Goal: Transaction & Acquisition: Obtain resource

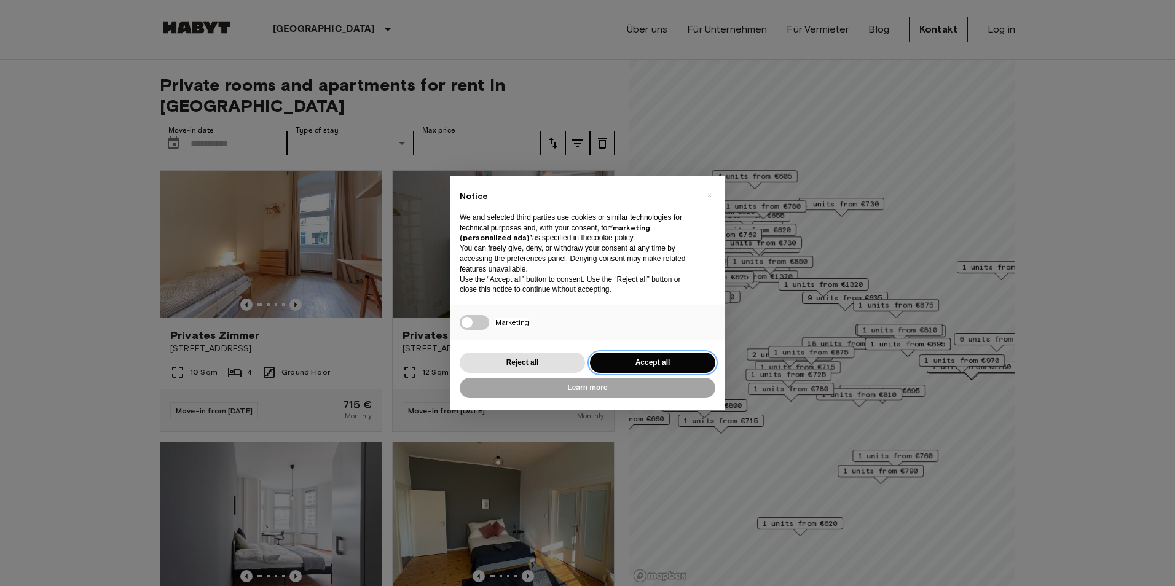
click at [656, 364] on button "Accept all" at bounding box center [652, 363] width 125 height 20
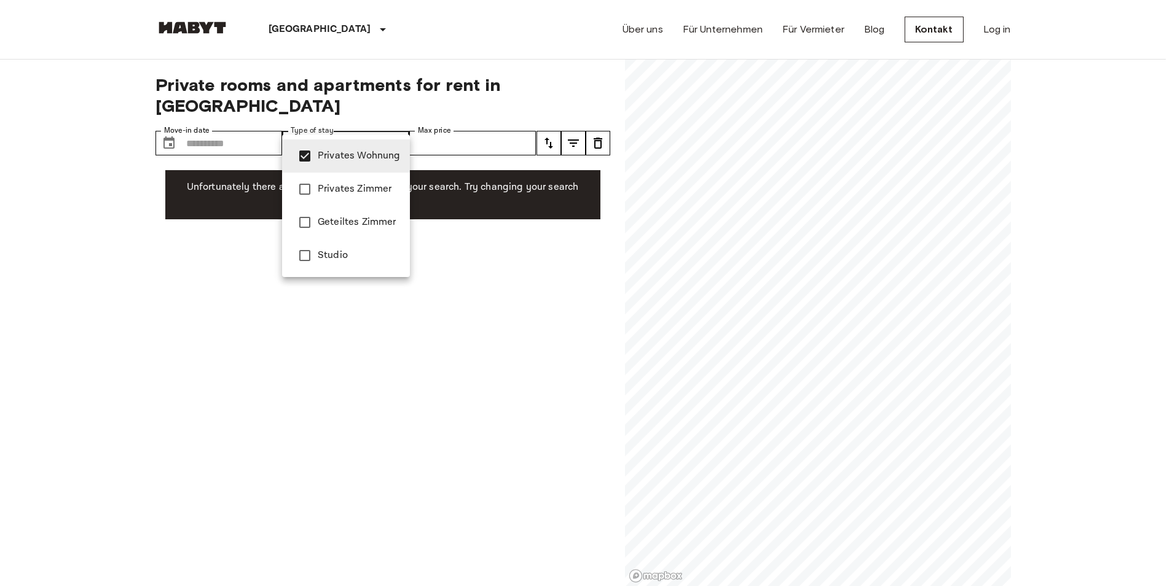
click at [60, 209] on div at bounding box center [587, 293] width 1175 height 586
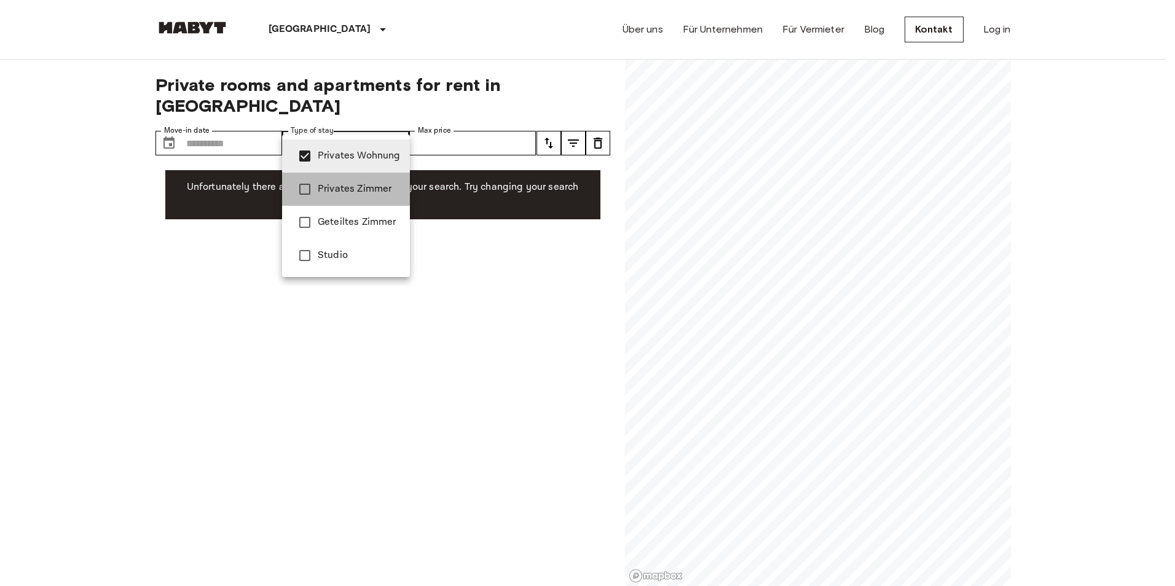
click at [342, 185] on span "Privates Zimmer" at bounding box center [359, 189] width 82 height 15
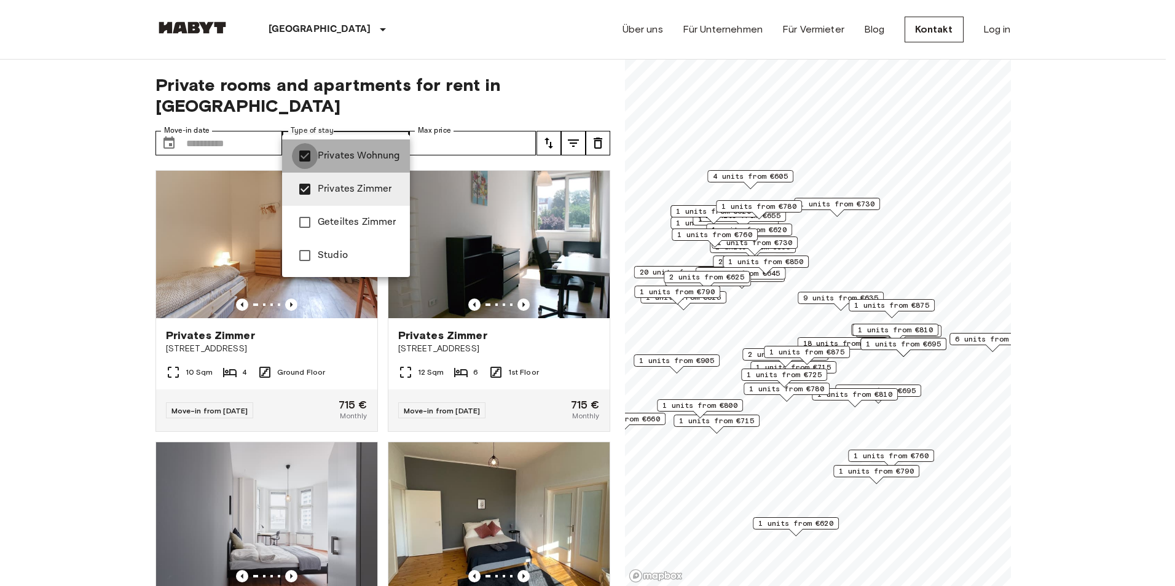
type input "**********"
click at [69, 302] on div at bounding box center [587, 293] width 1175 height 586
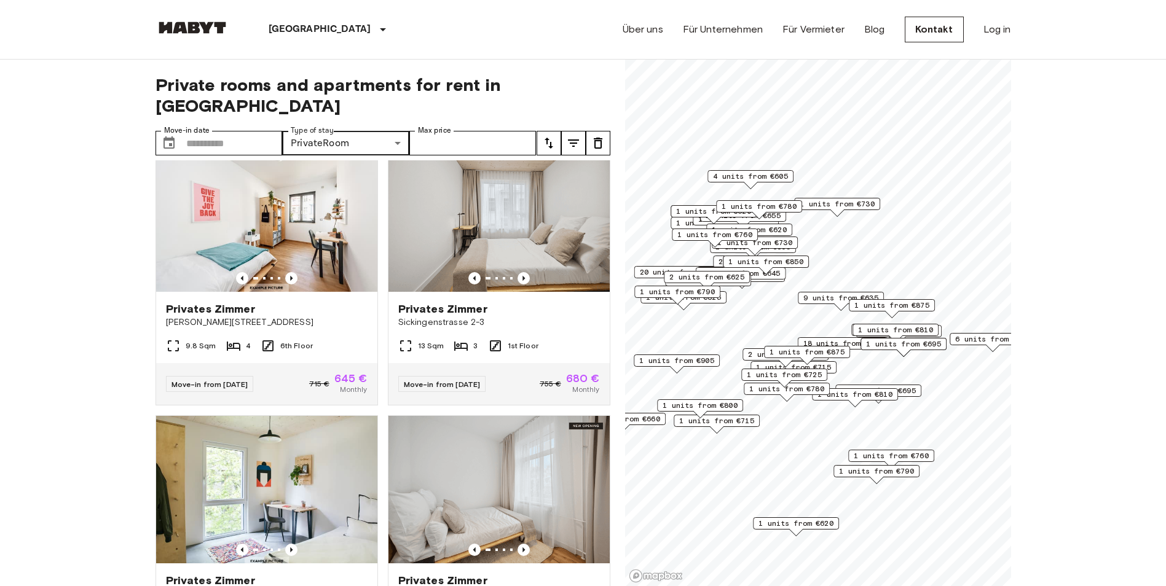
scroll to position [3470, 0]
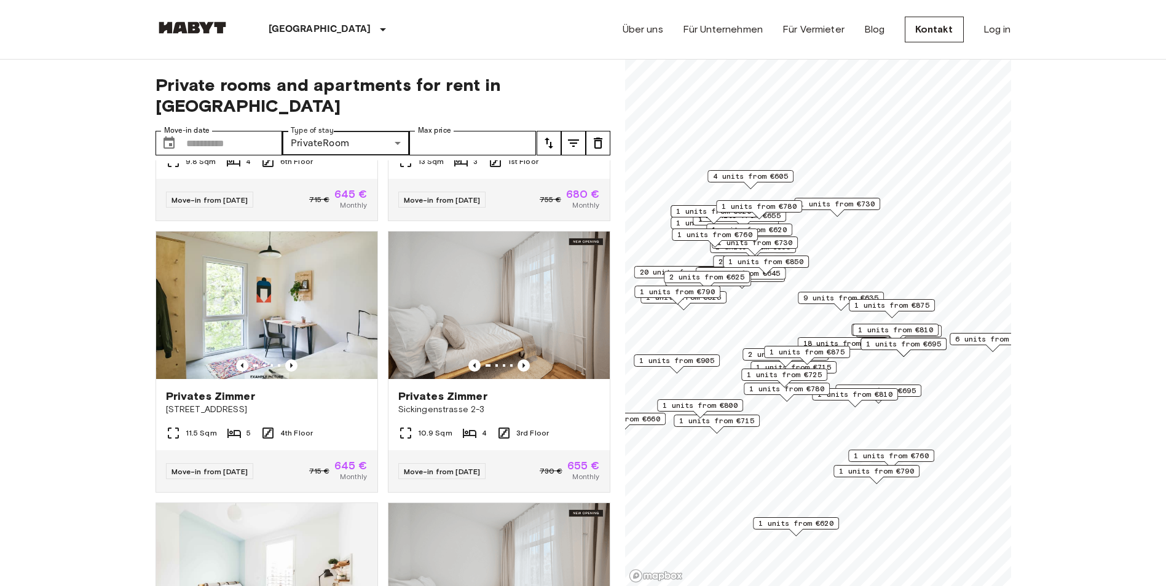
click at [876, 394] on span "1 units from €810" at bounding box center [854, 394] width 75 height 11
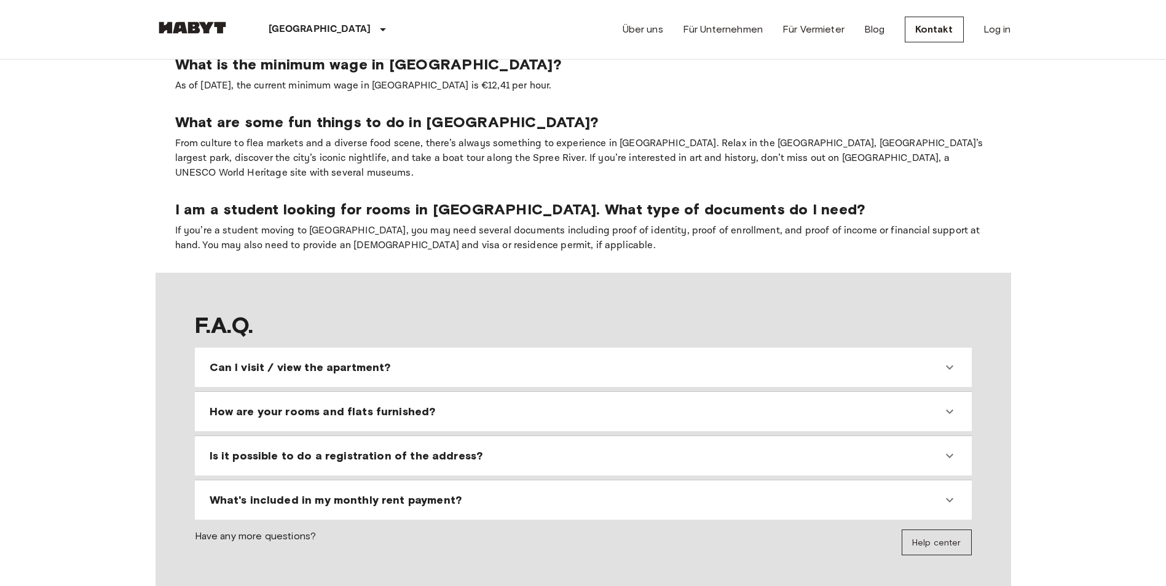
scroll to position [1045, 0]
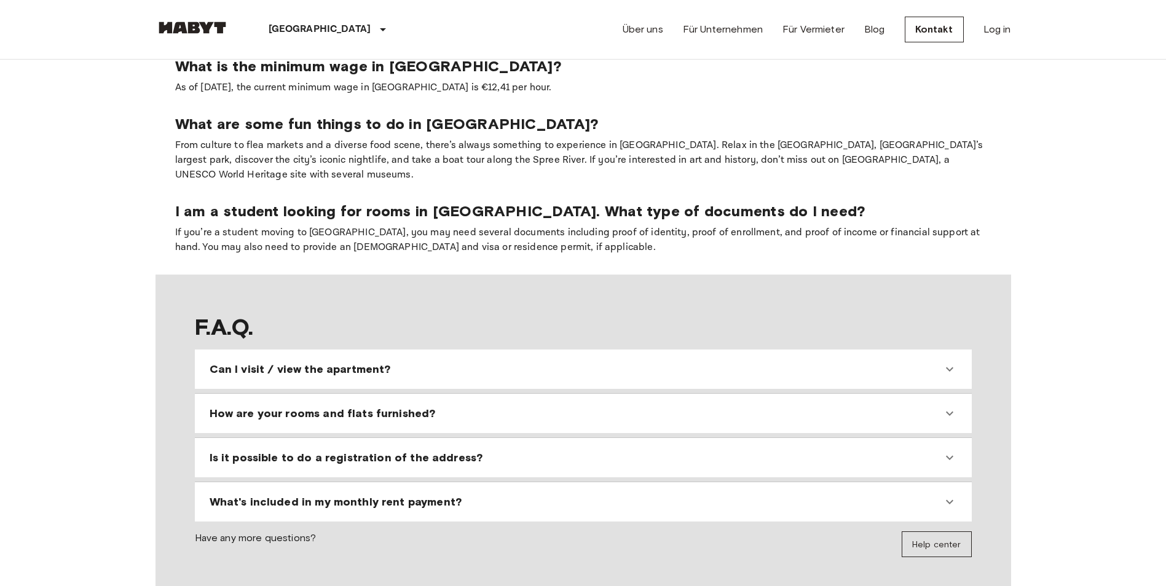
click at [351, 362] on span "Can I visit / view the apartment?" at bounding box center [300, 369] width 181 height 15
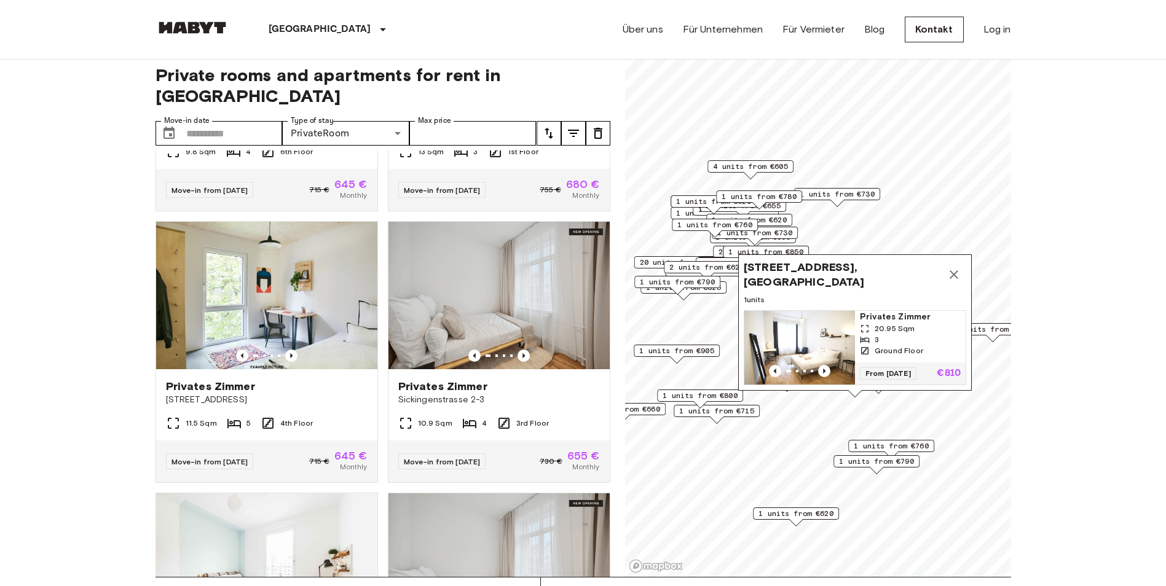
scroll to position [0, 0]
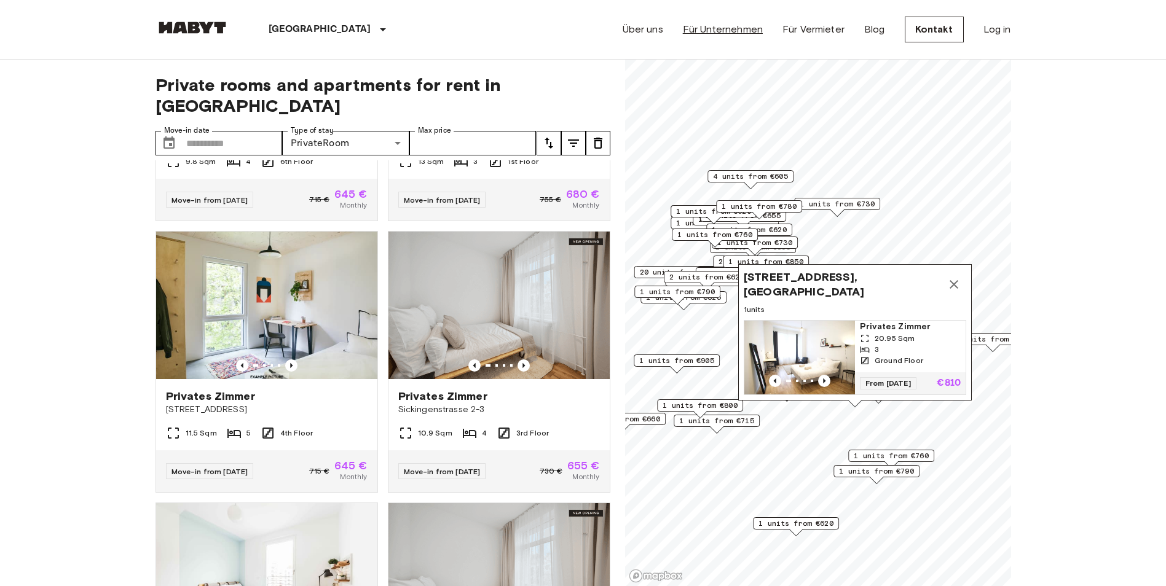
click at [729, 31] on link "Für Unternehmen" at bounding box center [723, 29] width 80 height 15
